Goal: Task Accomplishment & Management: Manage account settings

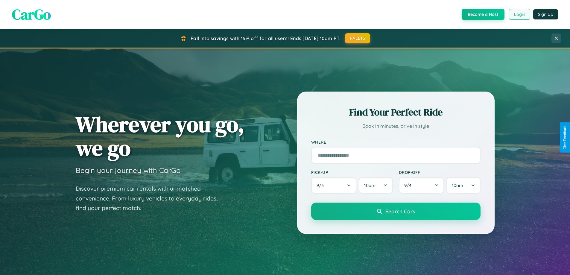
click at [519, 14] on button "Login" at bounding box center [519, 14] width 21 height 11
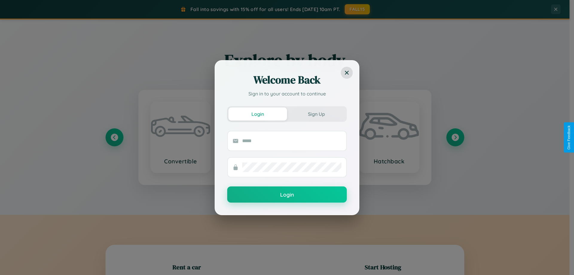
scroll to position [129, 0]
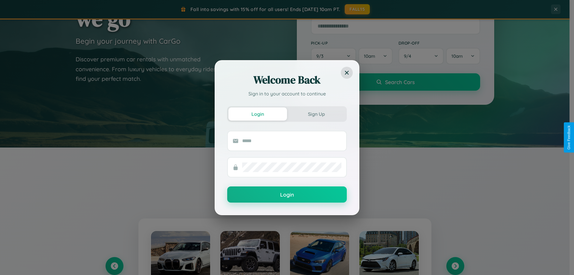
click at [455, 266] on div "Welcome Back Sign in to your account to continue Login Sign Up Login" at bounding box center [287, 137] width 574 height 275
click at [114, 266] on div "Welcome Back Sign in to your account to continue Login Sign Up Login" at bounding box center [287, 137] width 574 height 275
click at [455, 266] on div "Welcome Back Sign in to your account to continue Login Sign Up Login" at bounding box center [287, 137] width 574 height 275
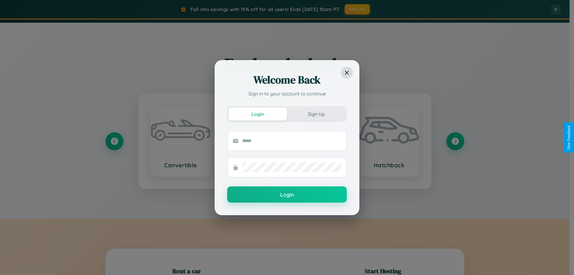
scroll to position [961, 0]
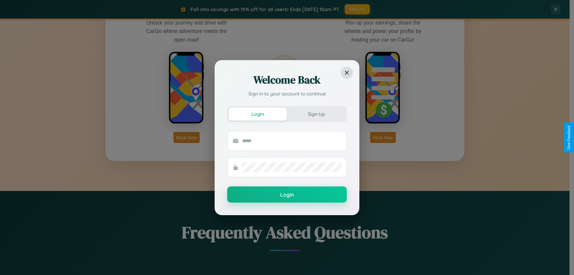
click at [187, 137] on div "Welcome Back Sign in to your account to continue Login Sign Up Login" at bounding box center [287, 137] width 574 height 275
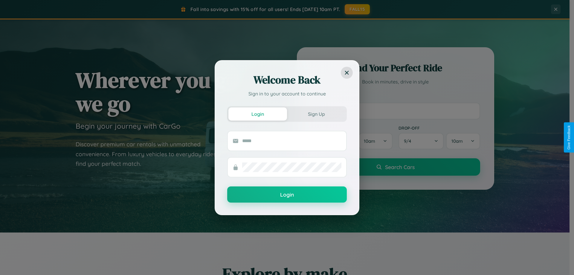
scroll to position [18, 0]
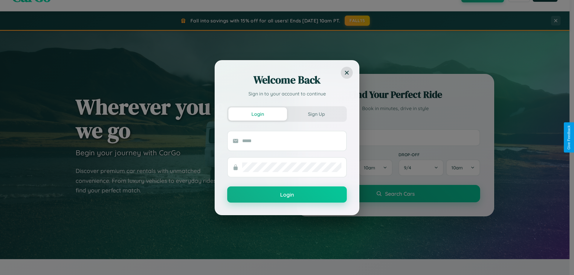
click at [395, 137] on div "Welcome Back Sign in to your account to continue Login Sign Up Login" at bounding box center [287, 137] width 574 height 275
